Goal: Obtain resource: Download file/media

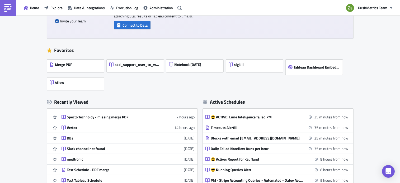
scroll to position [88, 0]
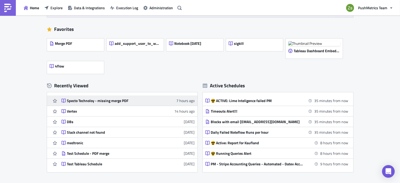
click at [118, 101] on div "Specto Technoloy - missing merge PDF" at bounding box center [113, 101] width 92 height 5
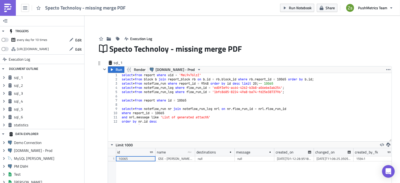
drag, startPoint x: 388, startPoint y: 115, endPoint x: 384, endPoint y: 140, distance: 25.6
click at [384, 140] on div "1 2 3 4 5 6 7 8 9 10 11 12 select * from report where uid = 'MeL9v76lzZ' select…" at bounding box center [250, 107] width 284 height 68
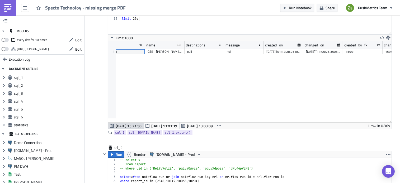
scroll to position [85, 284]
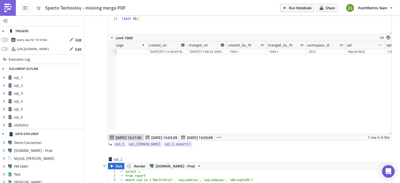
drag, startPoint x: 388, startPoint y: 101, endPoint x: 383, endPoint y: 140, distance: 40.0
click at [383, 134] on div "id name type-text Created with Sketch. destinations message created_on changed_…" at bounding box center [250, 87] width 284 height 93
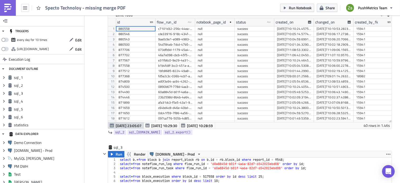
drag, startPoint x: 389, startPoint y: 77, endPoint x: 388, endPoint y: 121, distance: 43.6
click at [388, 121] on div "id flow_run_id type-text Created with Sketch. notebook_page_id status type-text…" at bounding box center [250, 70] width 284 height 104
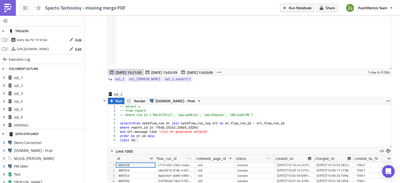
click at [388, 68] on div "id name type-text Created with Sketch. destinations message created_on changed_…" at bounding box center [250, 19] width 284 height 101
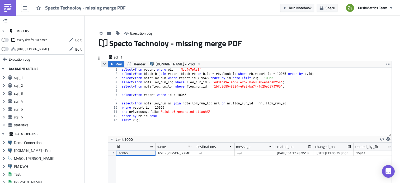
click at [103, 63] on icon "button" at bounding box center [104, 64] width 4 height 4
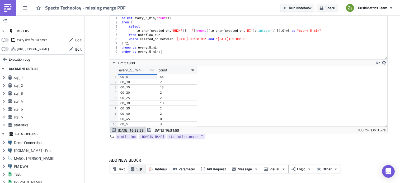
click at [131, 167] on icon "button" at bounding box center [132, 169] width 3 height 4
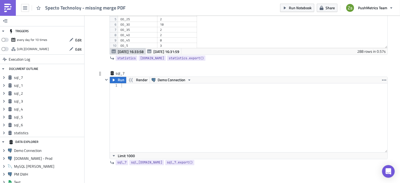
drag, startPoint x: 384, startPoint y: 124, endPoint x: 383, endPoint y: 150, distance: 25.9
click at [383, 150] on div "1 ההההההההההההההההההההההההההההההההההההההההההההההההההההההההההההההההההההההההההההה…" at bounding box center [249, 118] width 278 height 69
click at [382, 80] on icon "button" at bounding box center [384, 80] width 4 height 4
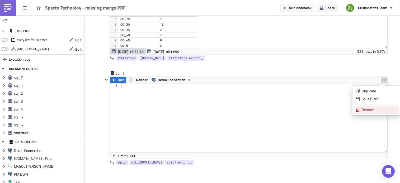
click at [373, 110] on div "Remove" at bounding box center [379, 109] width 35 height 5
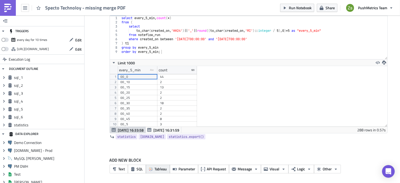
click at [160, 168] on span "Tableau" at bounding box center [161, 170] width 12 height 6
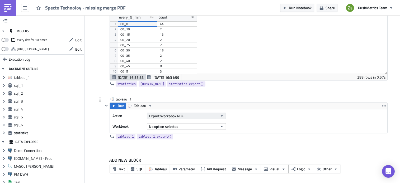
click at [172, 114] on span "Export Workbook PDF" at bounding box center [166, 117] width 35 height 6
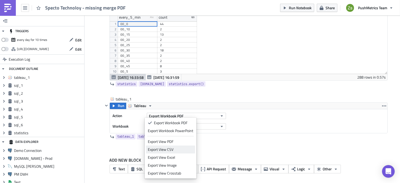
click at [175, 151] on div "Export View CSV" at bounding box center [170, 149] width 45 height 5
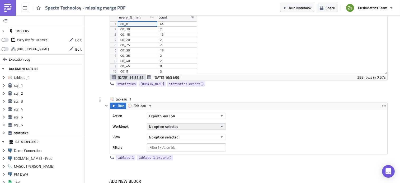
click at [184, 126] on button "No option selected" at bounding box center [186, 127] width 79 height 6
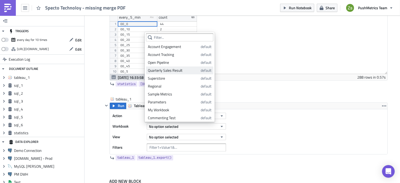
click at [185, 69] on div "Quarterly Sales Result" at bounding box center [173, 70] width 51 height 5
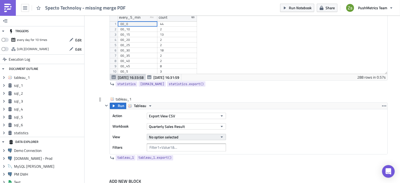
click at [188, 134] on button "No option selected" at bounding box center [186, 137] width 79 height 6
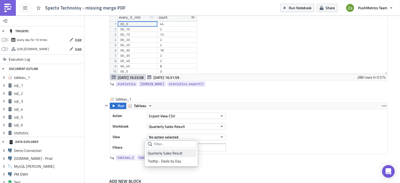
click at [185, 152] on div "Quarterly Sales Result" at bounding box center [171, 153] width 47 height 5
